Goal: Task Accomplishment & Management: Manage account settings

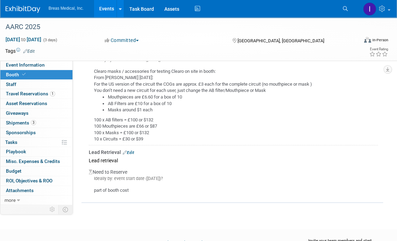
scroll to position [451, 0]
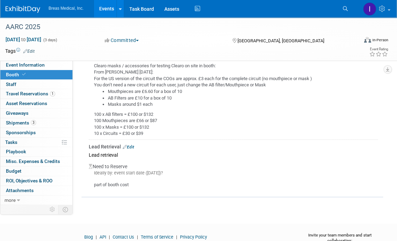
click at [133, 146] on link "Edit" at bounding box center [128, 147] width 11 height 5
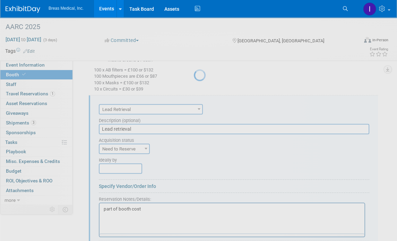
scroll to position [511, 0]
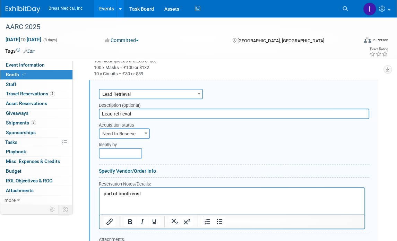
click at [153, 193] on p "part of booth cost" at bounding box center [232, 194] width 257 height 7
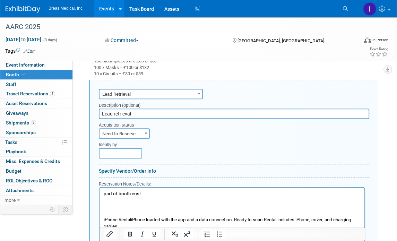
scroll to position [544, 0]
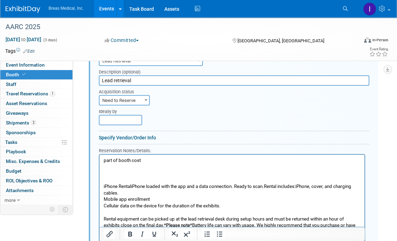
click at [144, 161] on p "part of booth cost" at bounding box center [232, 161] width 257 height 7
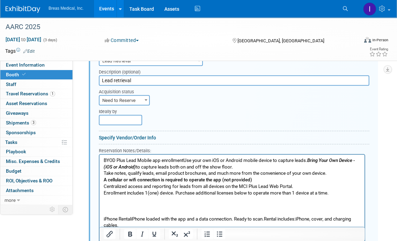
click at [184, 158] on p "BYOD Plus Lead Mobile app enrollmentUse your own iOS or Android mobile device t…" at bounding box center [232, 177] width 257 height 39
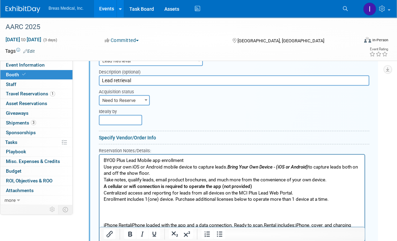
click at [228, 168] on icon "Bring Your Own Device - (iOS or Android)" at bounding box center [268, 167] width 81 height 5
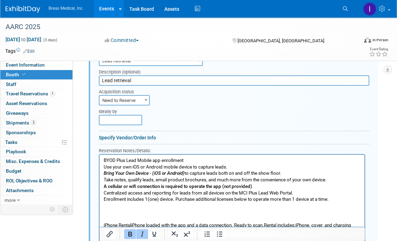
click at [206, 161] on p "BYOD Plus Lead Mobile app enrollment" at bounding box center [232, 161] width 257 height 7
click at [164, 216] on p "Rich Text Area. Press ALT-0 for help." at bounding box center [232, 213] width 257 height 7
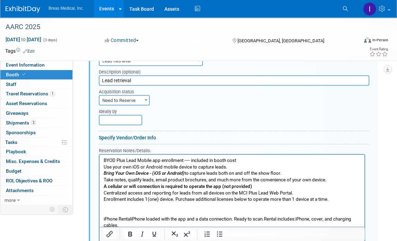
click at [238, 220] on p "iPhone RentaliPhone loaded with the app and a data connection. Ready to scan.Re…" at bounding box center [232, 242] width 257 height 52
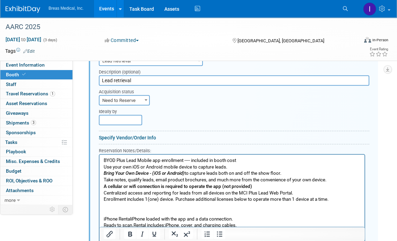
click at [134, 224] on p "Ready to scan.Rental includes:iPhone, cover, and charging cables. Mobile app en…" at bounding box center [232, 245] width 257 height 45
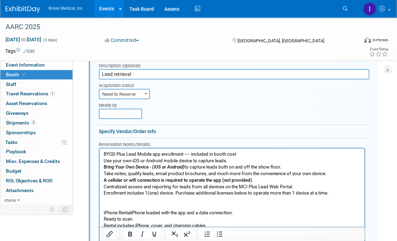
click at [253, 213] on p "iPhone RentaliPhone loaded with the app and a data connection." at bounding box center [232, 213] width 257 height 7
click at [260, 154] on p "BYOD Plus Lead Mobile app enrollment ---- included in booth cost" at bounding box center [232, 154] width 257 height 7
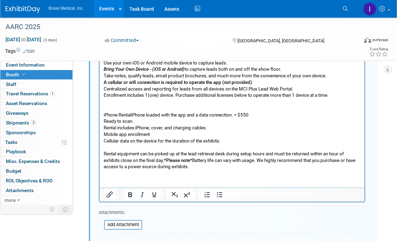
scroll to position [655, 0]
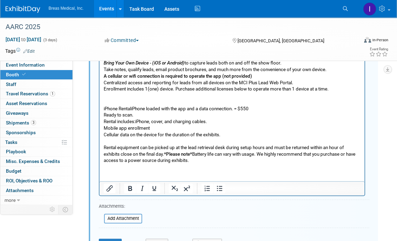
click at [127, 142] on p "Rental includes:iPhone, cover, and charging cables. Mobile app enrollment Cellu…" at bounding box center [232, 141] width 257 height 45
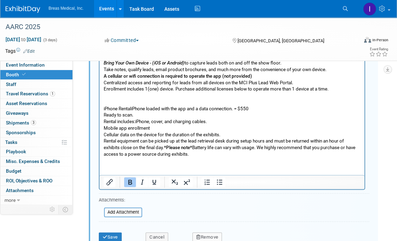
click at [168, 146] on b "*Please note*" at bounding box center [178, 147] width 28 height 5
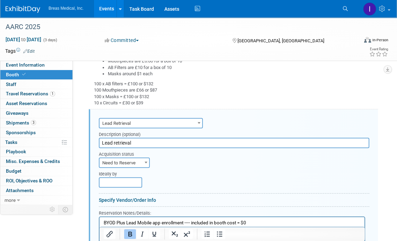
scroll to position [481, 0]
click at [137, 162] on span "Need to Reserve" at bounding box center [125, 164] width 50 height 10
click at [205, 173] on div "Ideally by" at bounding box center [199, 173] width 201 height 9
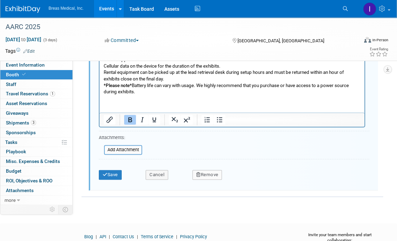
scroll to position [724, 0]
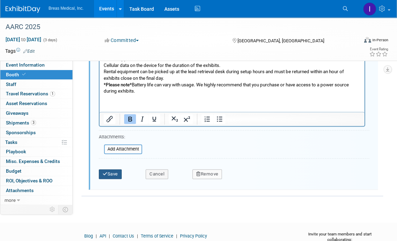
click at [117, 172] on button "Save" at bounding box center [110, 174] width 23 height 10
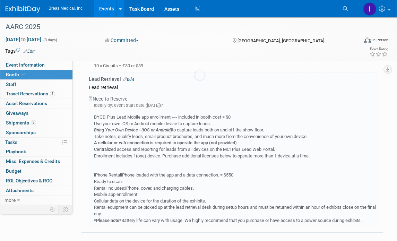
scroll to position [511, 0]
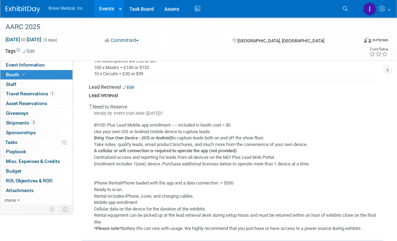
click at [337, 62] on div "Clearo masks / accessories for testing Clearo on site in booth: From [PERSON_NA…" at bounding box center [234, 38] width 290 height 80
click at [21, 64] on span "Event Information" at bounding box center [25, 65] width 39 height 6
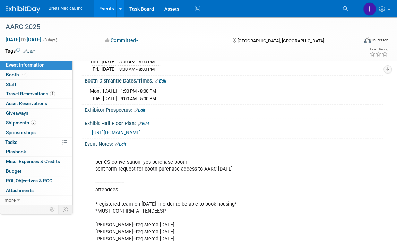
scroll to position [208, 0]
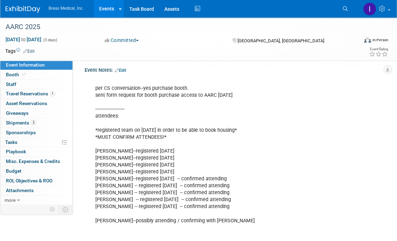
click at [124, 72] on link "Edit" at bounding box center [120, 70] width 11 height 5
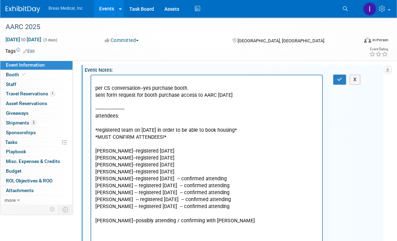
scroll to position [0, 0]
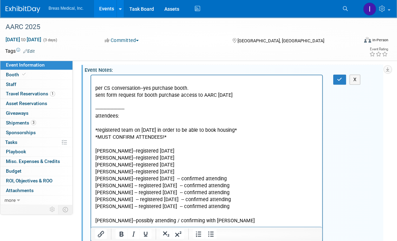
drag, startPoint x: 238, startPoint y: 178, endPoint x: 183, endPoint y: 179, distance: 54.9
copy p "-- confirmed attending"
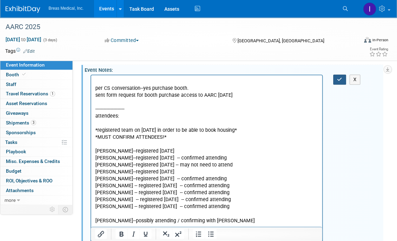
click at [340, 80] on icon "button" at bounding box center [339, 79] width 5 height 5
